Goal: Task Accomplishment & Management: Manage account settings

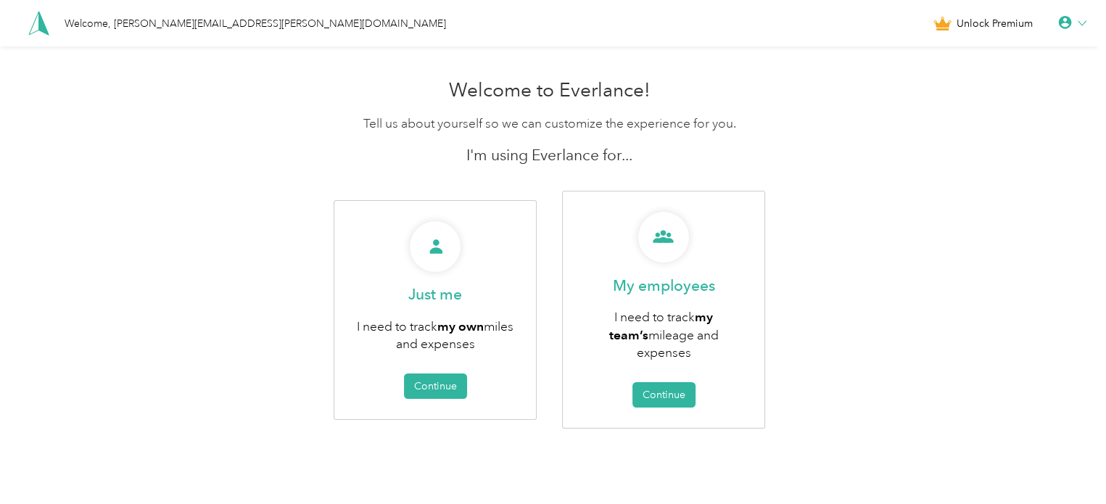
click at [1080, 22] on div at bounding box center [1072, 23] width 28 height 15
click at [186, 28] on div "Welcome, [PERSON_NAME][EMAIL_ADDRESS][PERSON_NAME][DOMAIN_NAME]" at bounding box center [255, 23] width 381 height 15
click at [183, 22] on div "Welcome, [PERSON_NAME][EMAIL_ADDRESS][PERSON_NAME][DOMAIN_NAME]" at bounding box center [255, 23] width 381 height 15
click at [1068, 25] on icon at bounding box center [1065, 23] width 15 height 15
click at [1009, 49] on div "Personal Settings" at bounding box center [1022, 51] width 162 height 30
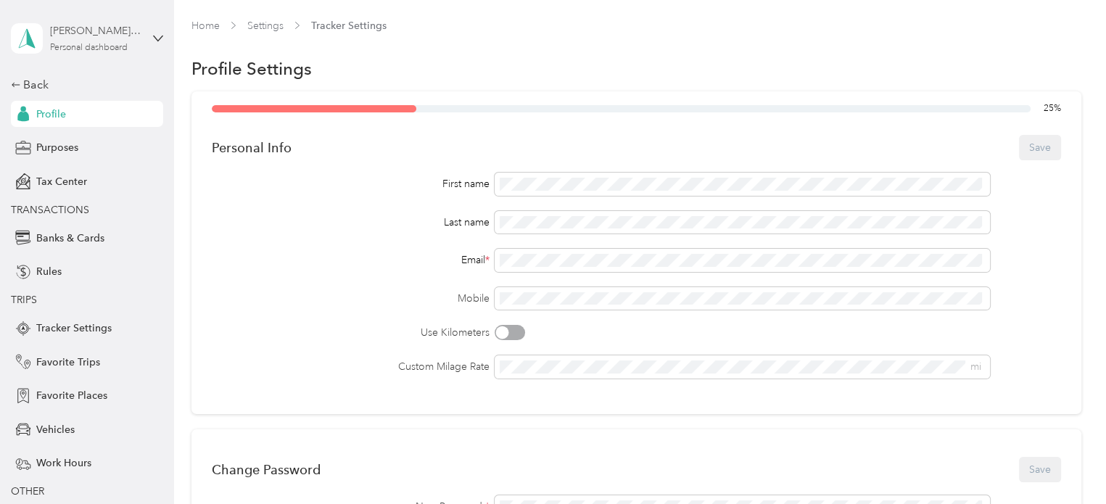
click at [64, 46] on div "Personal dashboard" at bounding box center [89, 48] width 78 height 9
click at [59, 77] on span "You’re signed in as [PERSON_NAME][EMAIL_ADDRESS][PERSON_NAME][DOMAIN_NAME]" at bounding box center [239, 71] width 449 height 15
click at [11, 86] on icon at bounding box center [16, 85] width 10 height 10
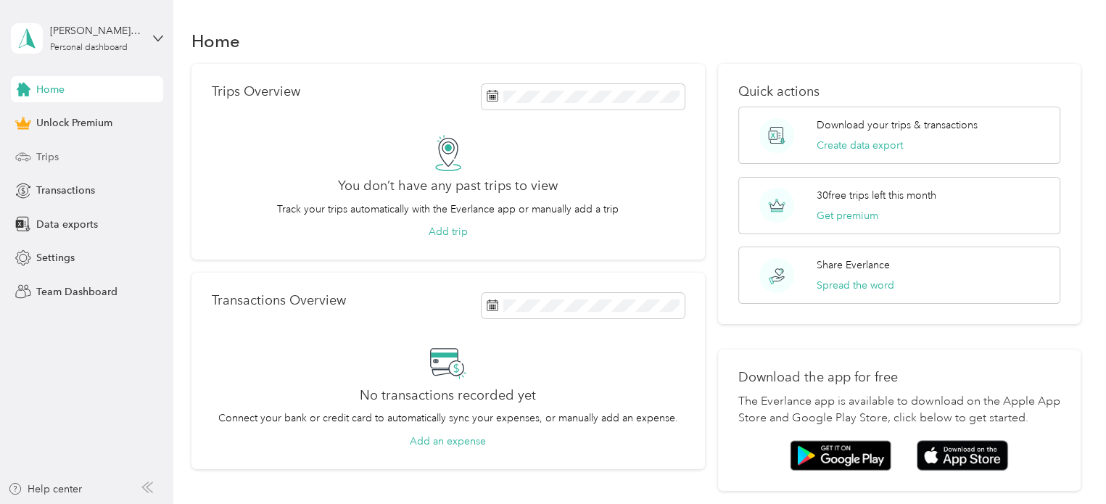
click at [49, 159] on span "Trips" at bounding box center [47, 156] width 22 height 15
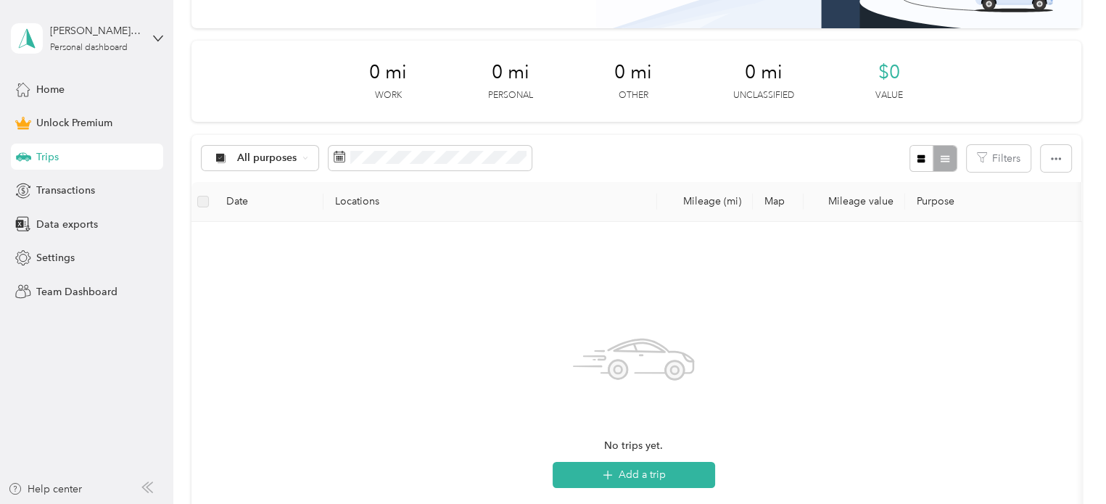
scroll to position [150, 0]
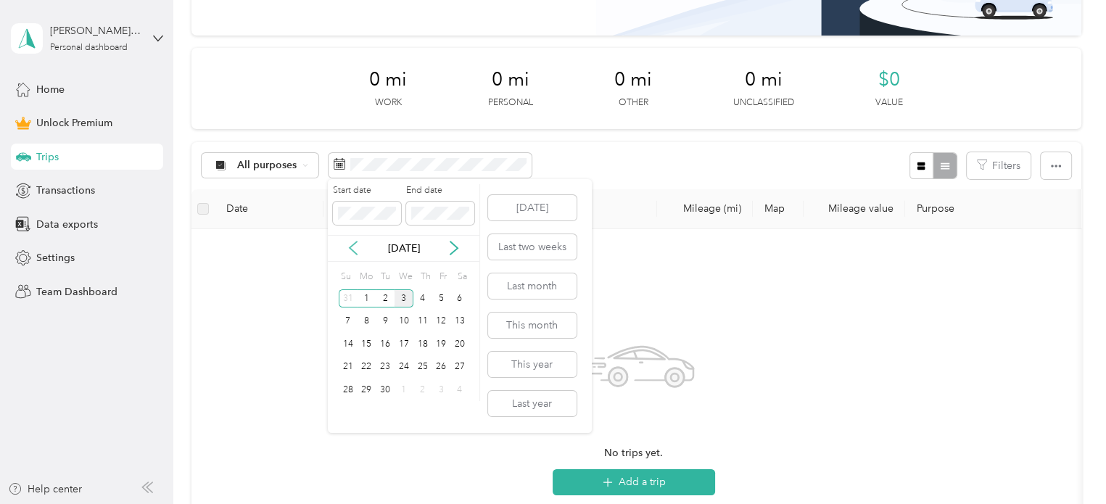
click at [351, 247] on icon at bounding box center [353, 248] width 15 height 15
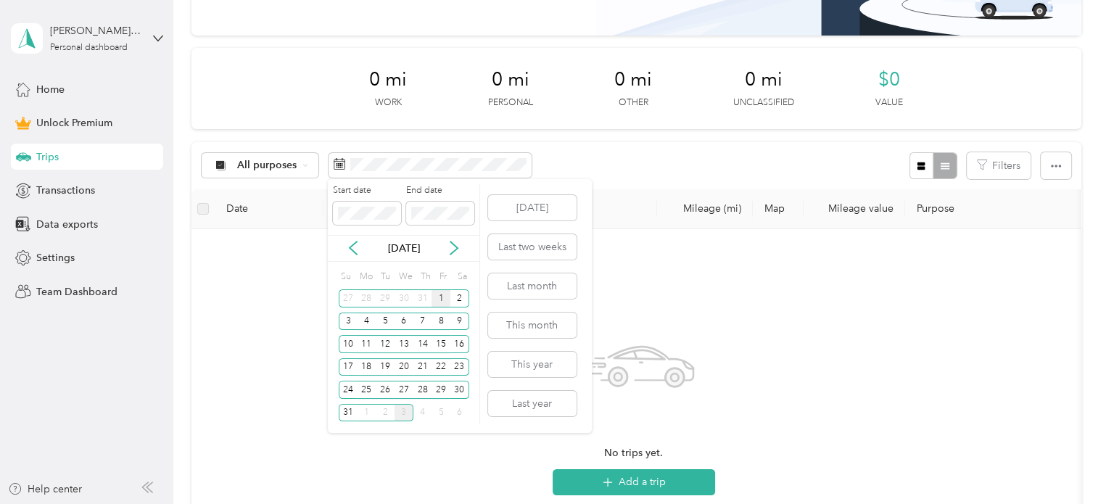
click at [446, 302] on div "1" at bounding box center [440, 298] width 19 height 18
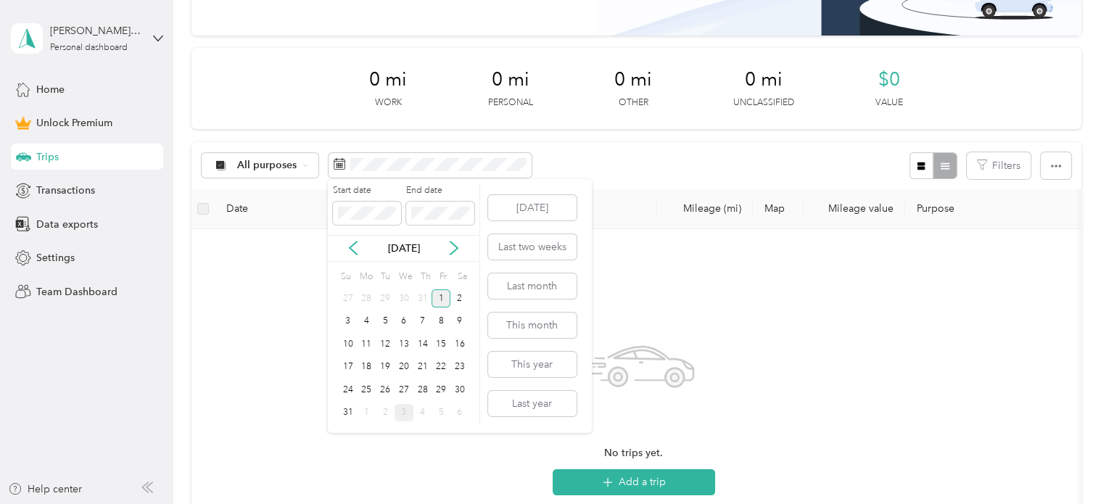
click at [446, 302] on div "1" at bounding box center [440, 298] width 19 height 18
click at [368, 320] on div "4" at bounding box center [366, 321] width 19 height 18
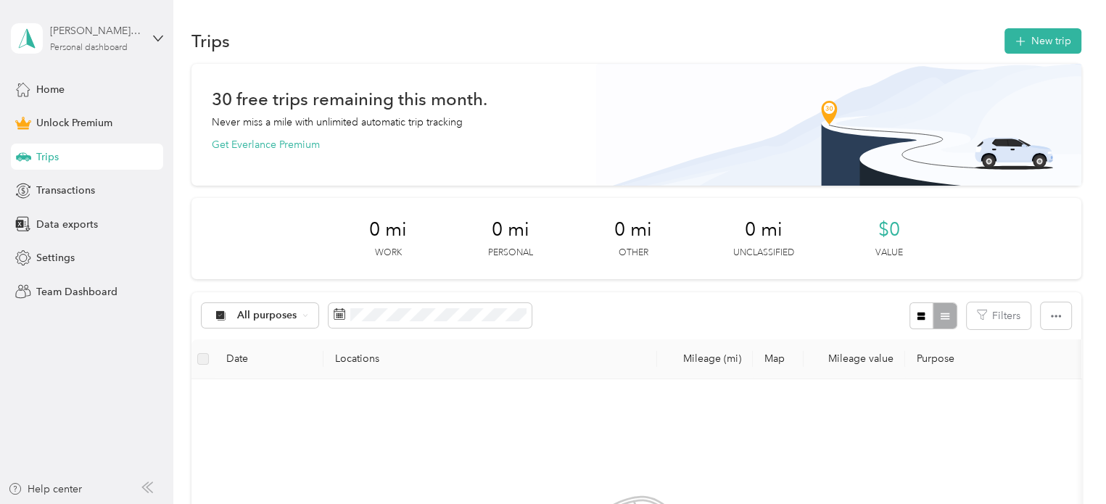
click at [116, 44] on div "Personal dashboard" at bounding box center [89, 48] width 78 height 9
click at [40, 324] on aside "[PERSON_NAME][EMAIL_ADDRESS][PERSON_NAME][DOMAIN_NAME] Personal dashboard Home …" at bounding box center [86, 252] width 173 height 504
click at [36, 90] on span "Home" at bounding box center [50, 89] width 28 height 15
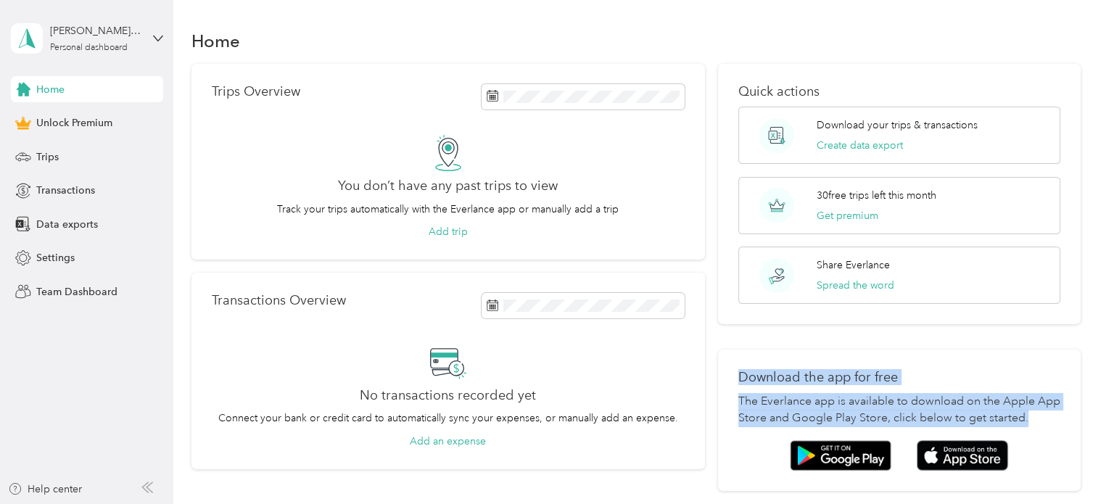
drag, startPoint x: 1089, startPoint y: 329, endPoint x: 1076, endPoint y: 407, distance: 78.7
click at [1076, 407] on div "Home Trips Overview You don’t have any past trips to view Track your trips auto…" at bounding box center [635, 285] width 925 height 570
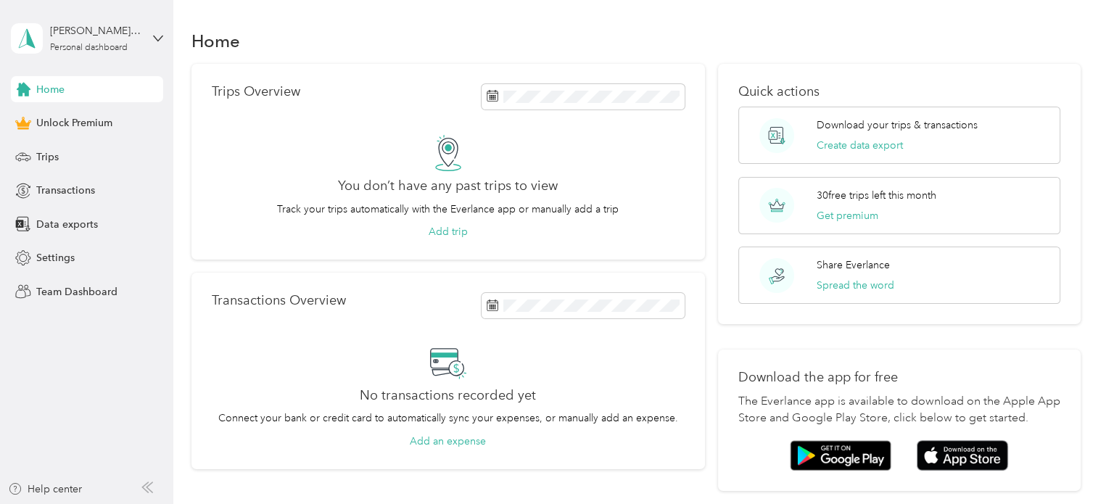
click at [295, 199] on div "You don’t have any past trips to view Track your trips automatically with the E…" at bounding box center [448, 187] width 473 height 105
click at [142, 44] on div "[PERSON_NAME][EMAIL_ADDRESS][PERSON_NAME][DOMAIN_NAME] Personal dashboard" at bounding box center [87, 38] width 152 height 51
click at [55, 121] on div "Log out" at bounding box center [51, 119] width 56 height 15
